Goal: Find contact information: Find contact information

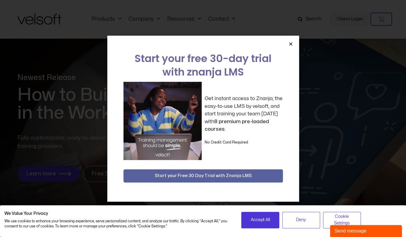
click at [290, 42] on icon "Close" at bounding box center [290, 44] width 4 height 4
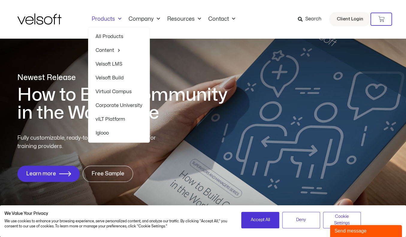
click at [120, 80] on link "Velsoft Build" at bounding box center [119, 78] width 47 height 14
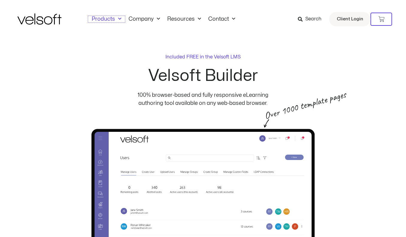
click at [104, 16] on link "Products" at bounding box center [106, 19] width 37 height 7
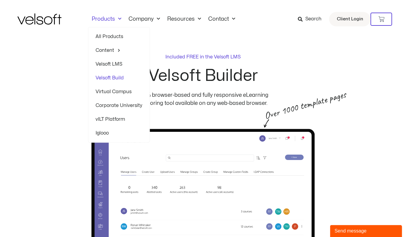
click at [113, 105] on link "Corporate University" at bounding box center [119, 106] width 47 height 14
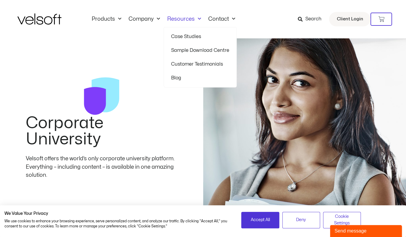
click at [181, 19] on link "Resources" at bounding box center [184, 19] width 41 height 7
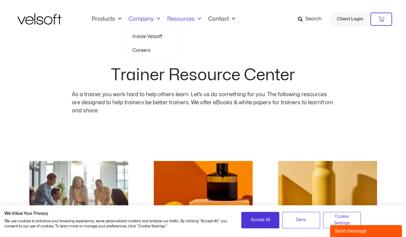
click at [146, 36] on link "Inside Velsoft" at bounding box center [151, 37] width 39 height 14
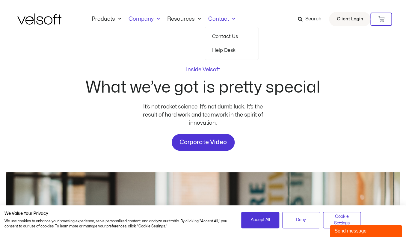
click at [217, 20] on link "Contact" at bounding box center [222, 19] width 34 height 7
